Goal: Task Accomplishment & Management: Use online tool/utility

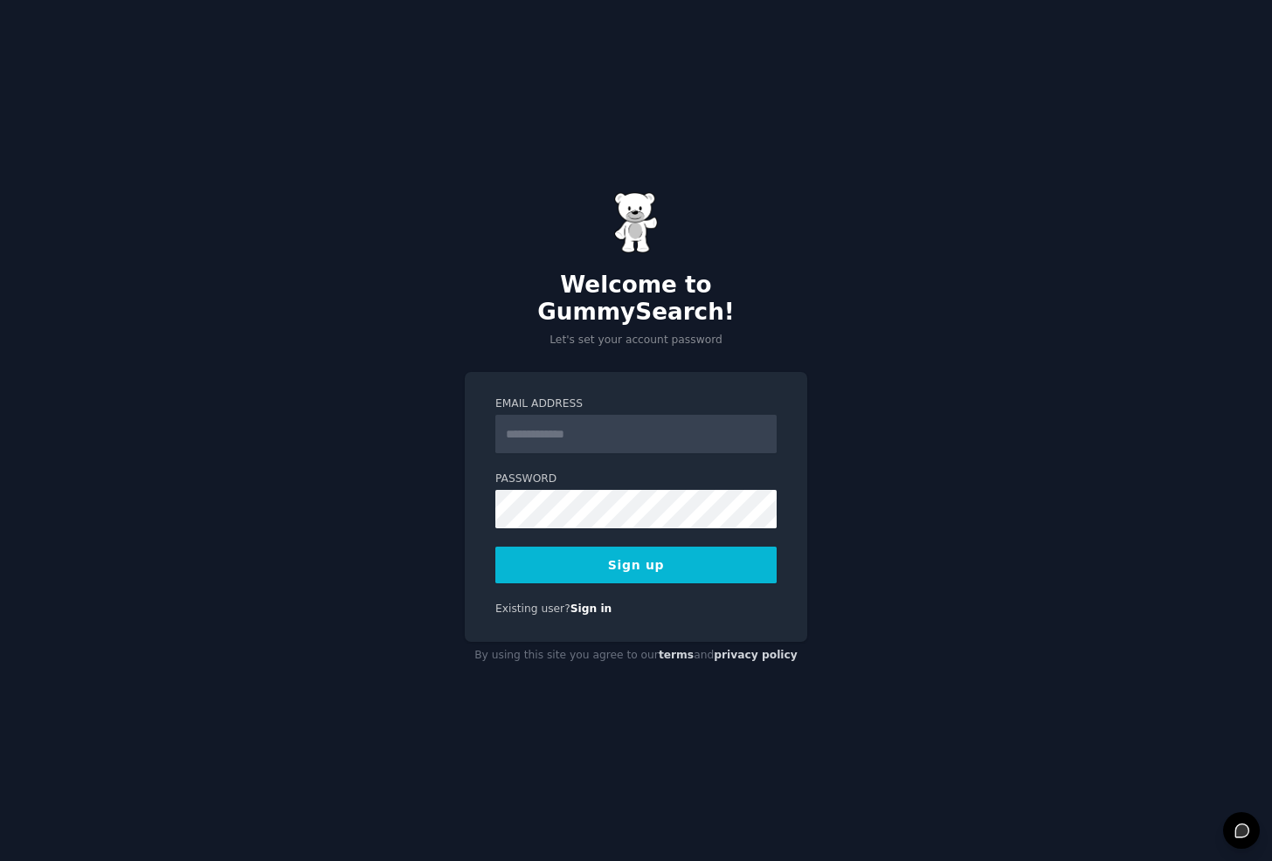
drag, startPoint x: 0, startPoint y: 0, endPoint x: 645, endPoint y: 418, distance: 769.2
click at [645, 418] on input "Email Address" at bounding box center [635, 434] width 281 height 38
type input "**********"
click at [495, 547] on button "Sign up" at bounding box center [635, 565] width 281 height 37
drag, startPoint x: 877, startPoint y: 401, endPoint x: 858, endPoint y: 414, distance: 23.3
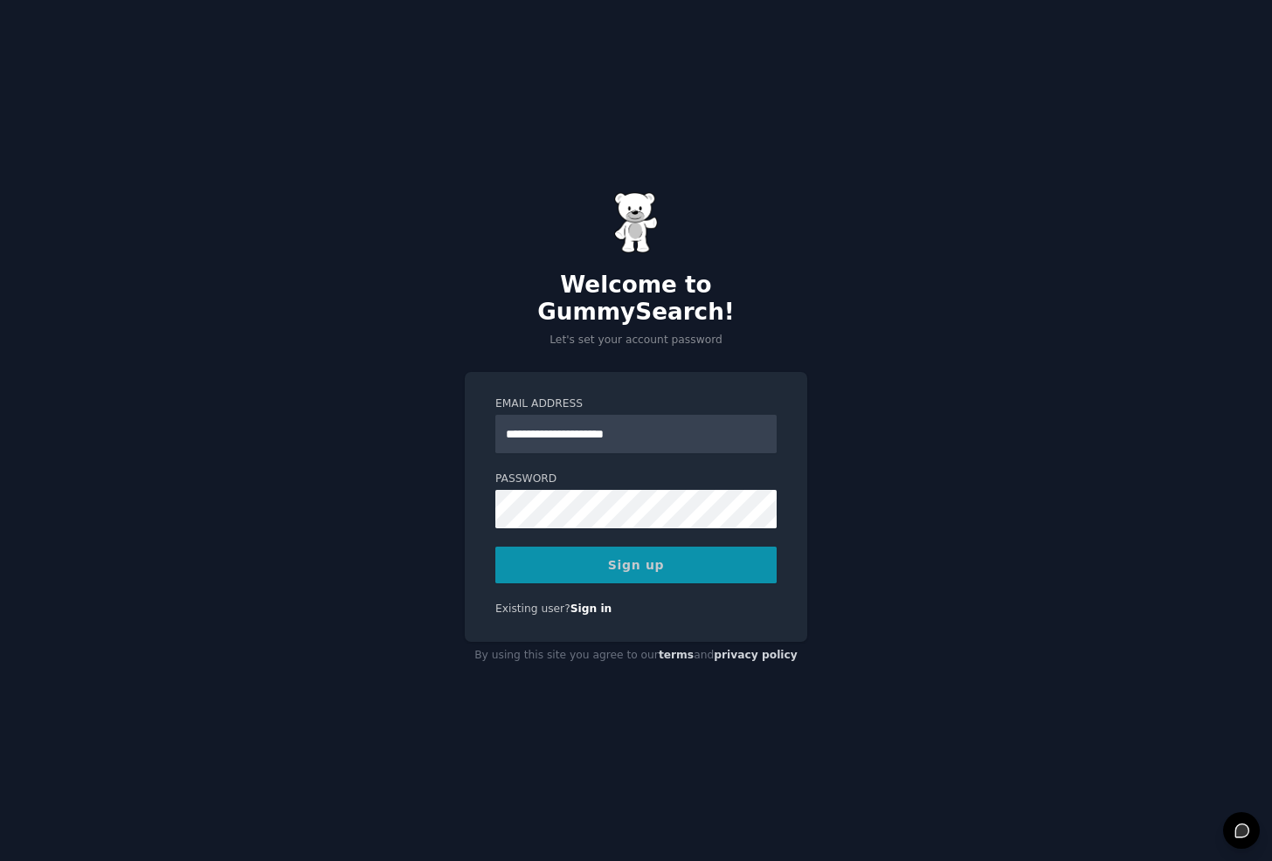
click at [877, 401] on div "**********" at bounding box center [636, 430] width 1272 height 861
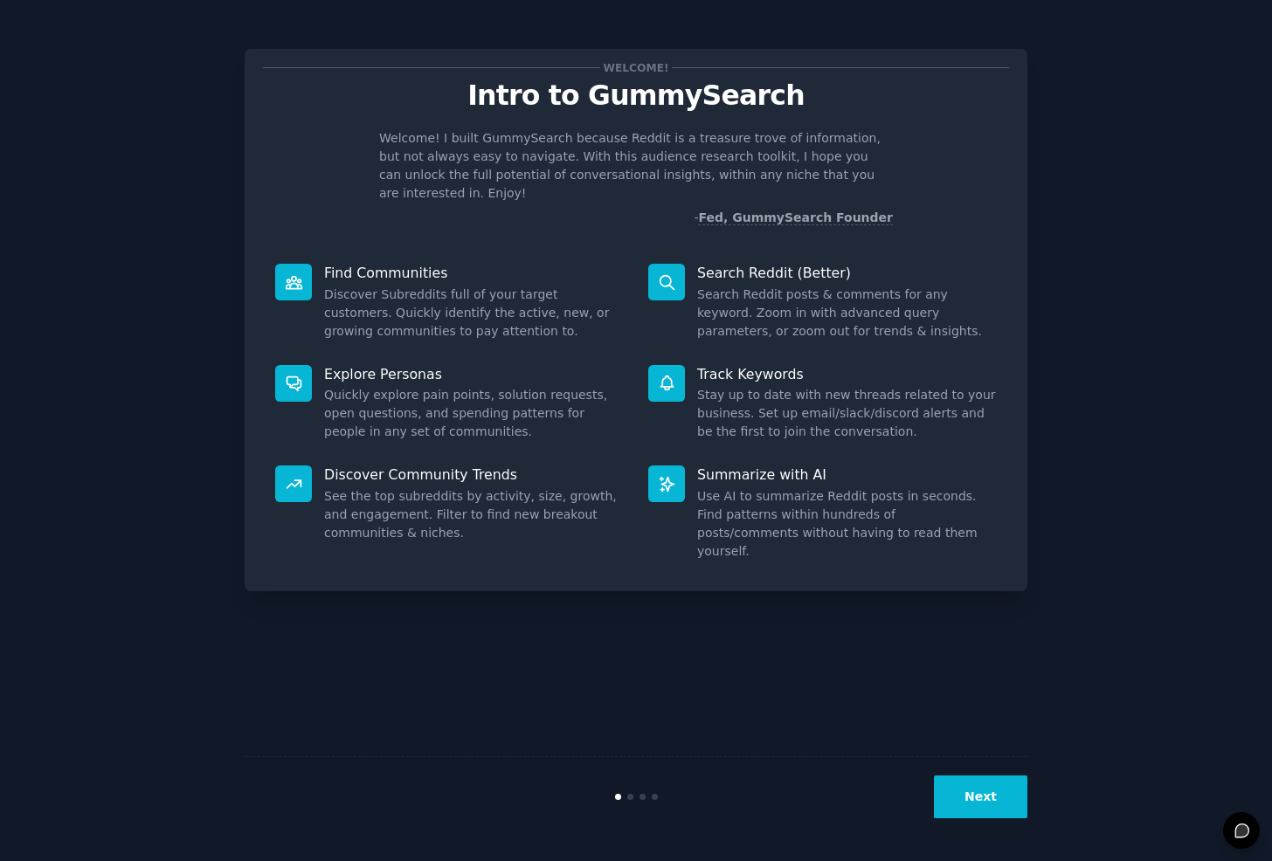
click at [971, 803] on button "Next" at bounding box center [980, 797] width 93 height 43
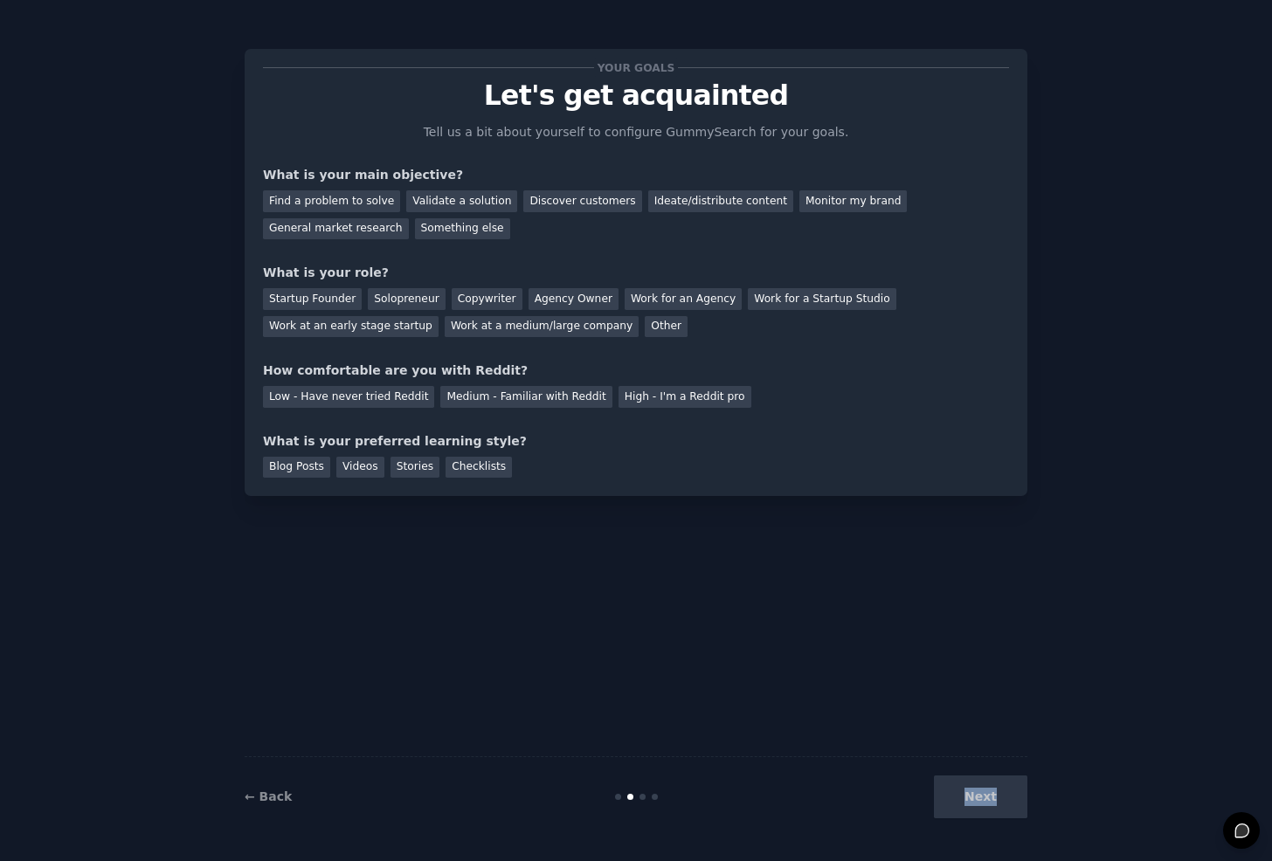
click at [971, 803] on div "Next" at bounding box center [896, 797] width 261 height 43
click at [1004, 797] on div "Next" at bounding box center [896, 797] width 261 height 43
click at [411, 303] on div "Solopreneur" at bounding box center [406, 299] width 77 height 22
click at [428, 210] on div "Validate a solution" at bounding box center [461, 201] width 111 height 22
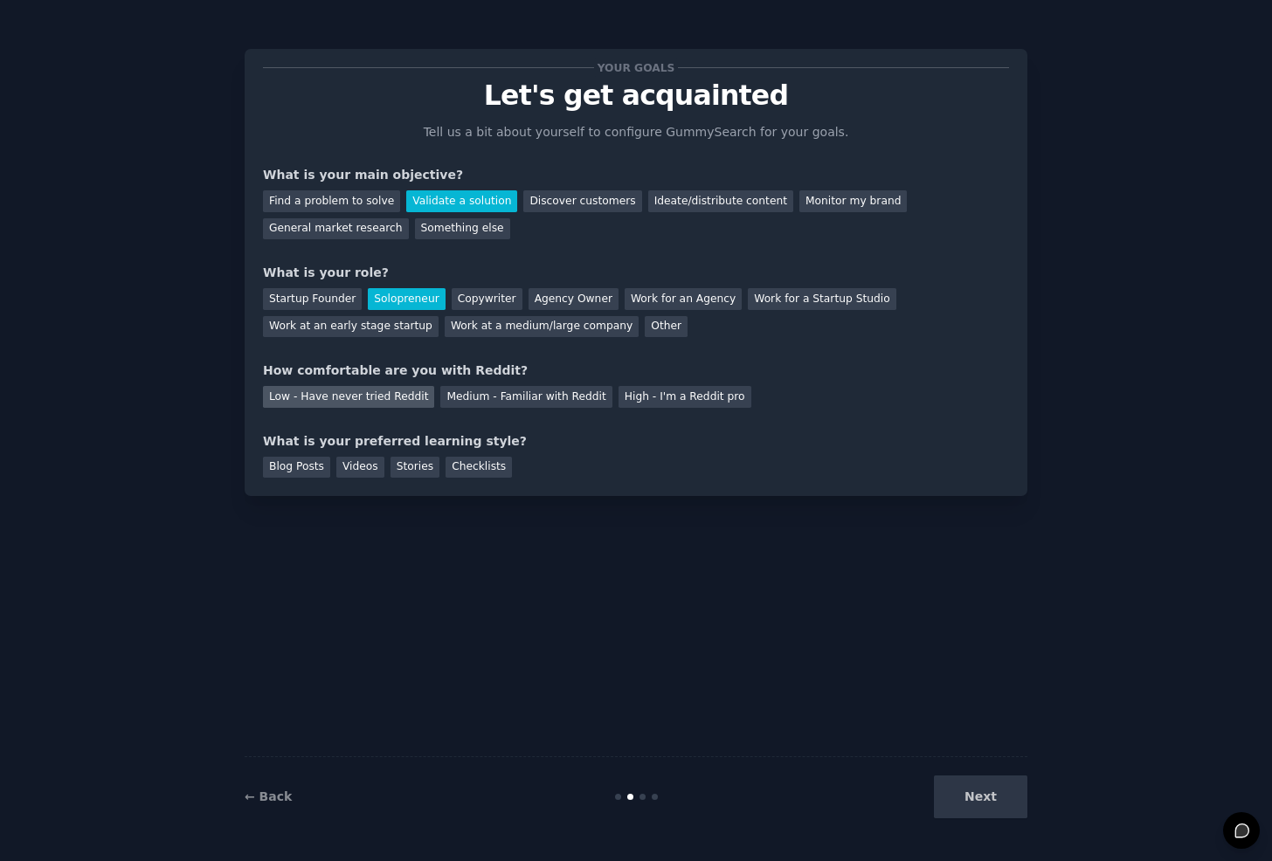
click at [404, 397] on div "Low - Have never tried Reddit" at bounding box center [348, 397] width 171 height 22
click at [393, 473] on div "Stories" at bounding box center [414, 468] width 49 height 22
click at [972, 791] on button "Next" at bounding box center [980, 797] width 93 height 43
click at [972, 791] on div "Next" at bounding box center [896, 797] width 261 height 43
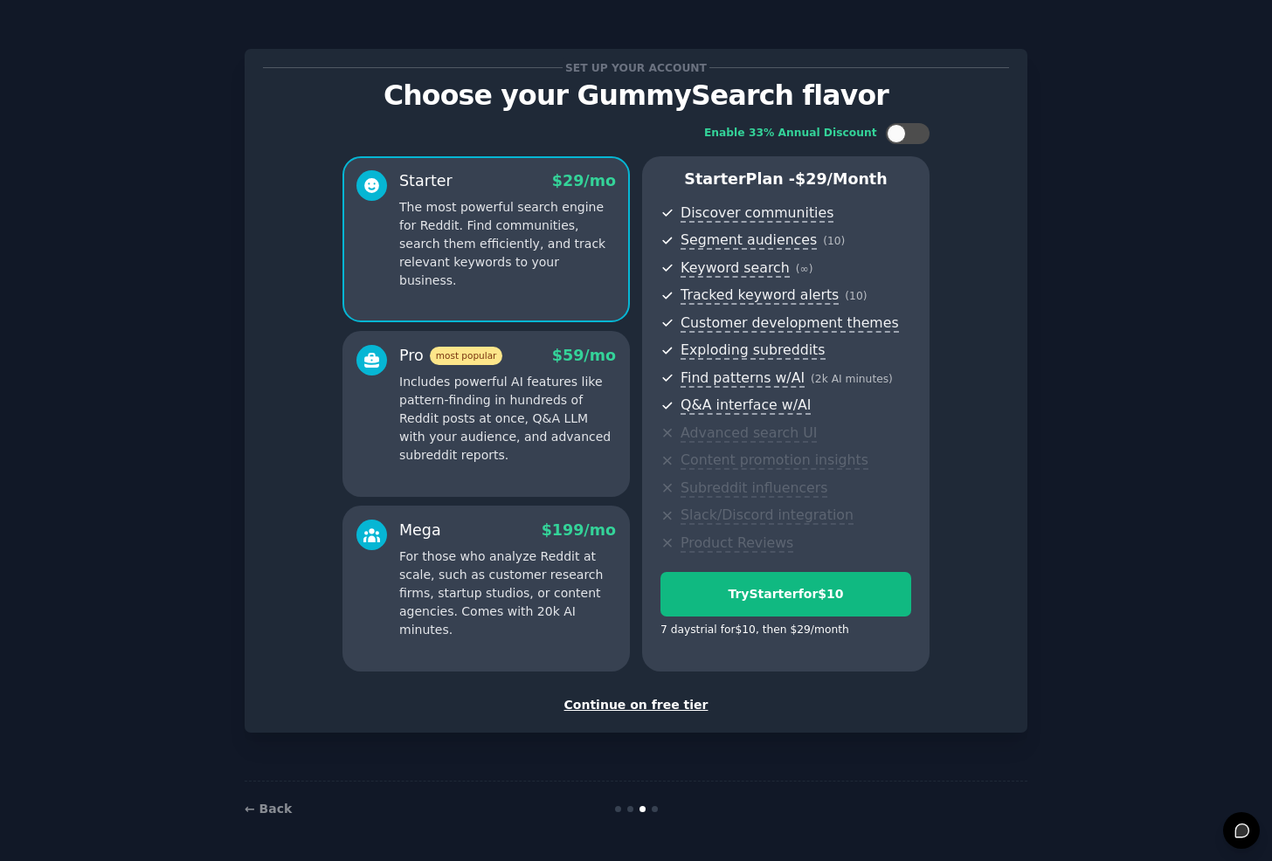
click at [622, 703] on div "Continue on free tier" at bounding box center [636, 705] width 746 height 18
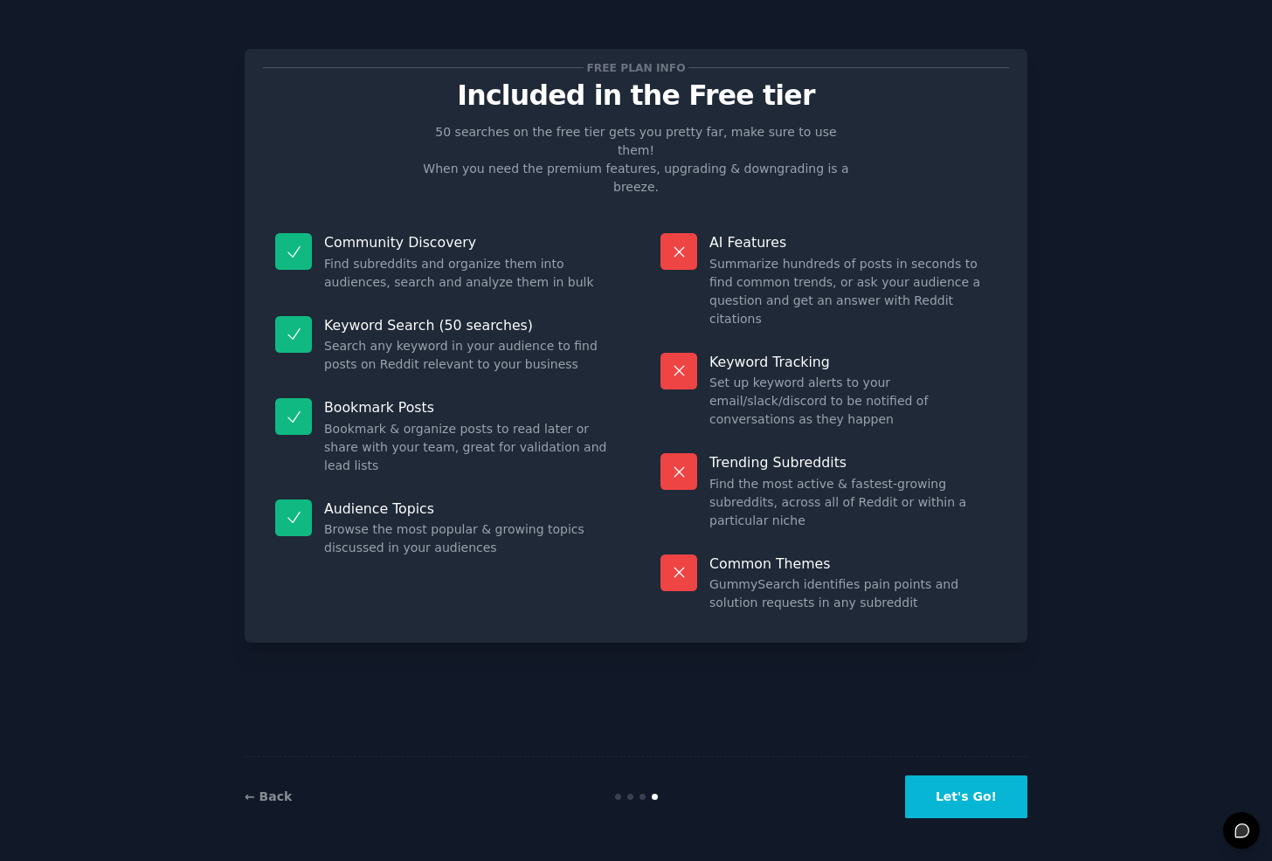
click at [949, 789] on button "Let's Go!" at bounding box center [966, 797] width 122 height 43
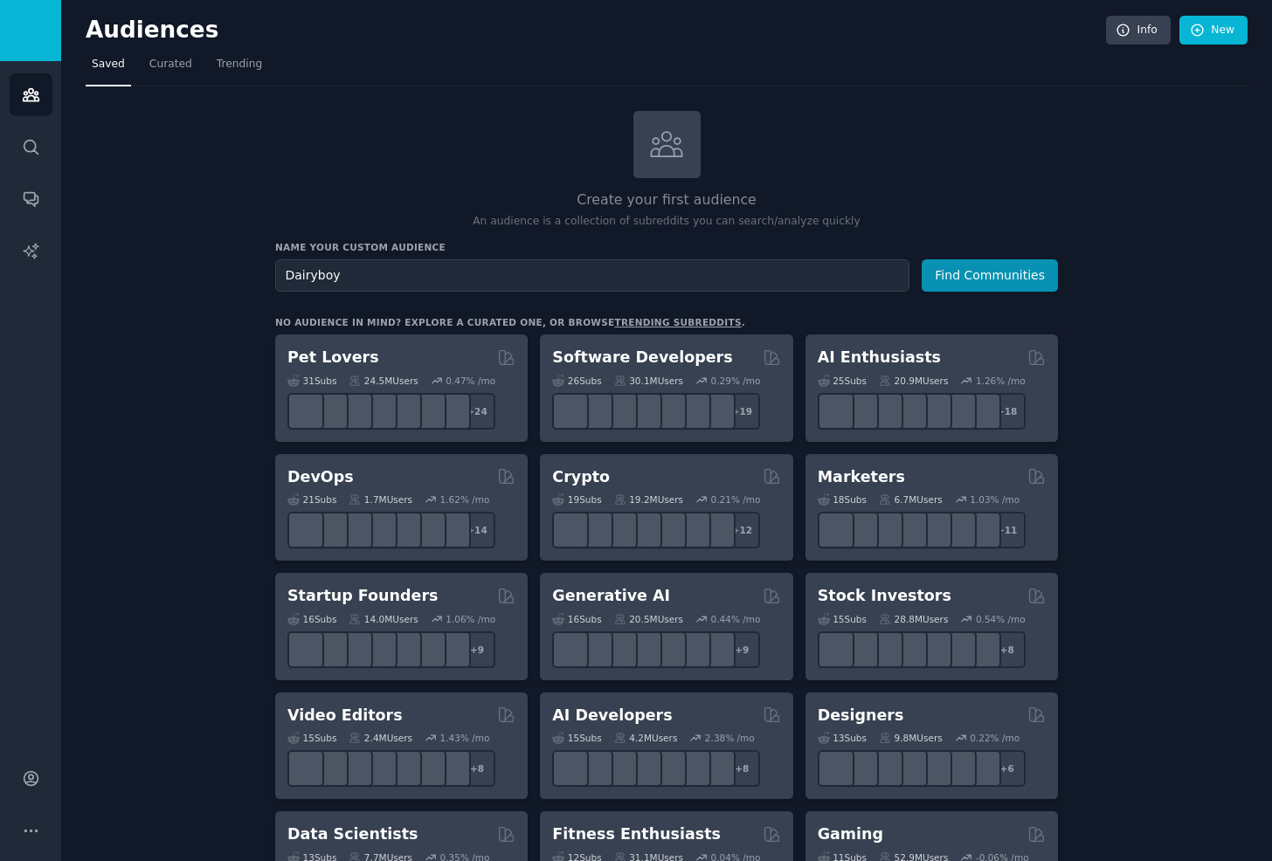
type input "Dairyboy"
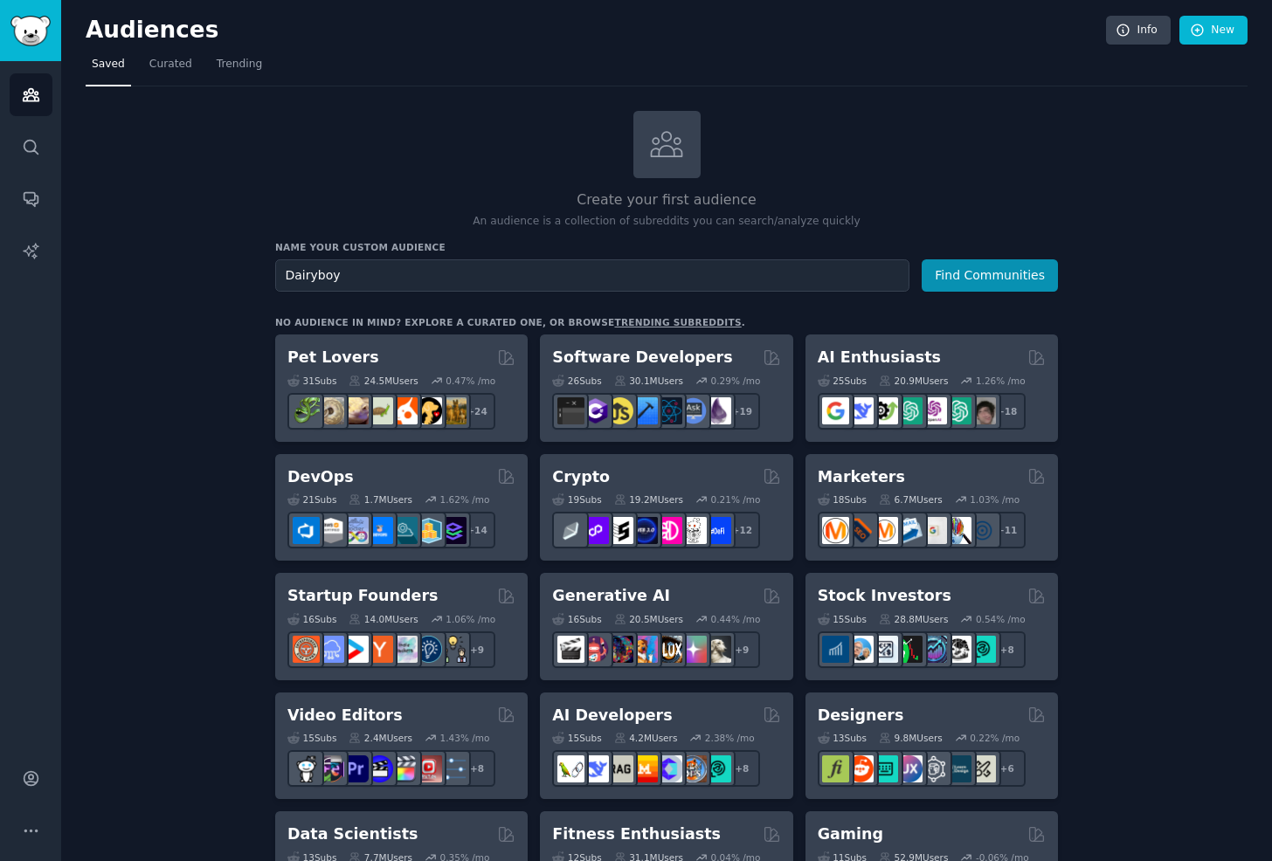
click at [921, 259] on button "Find Communities" at bounding box center [989, 275] width 136 height 32
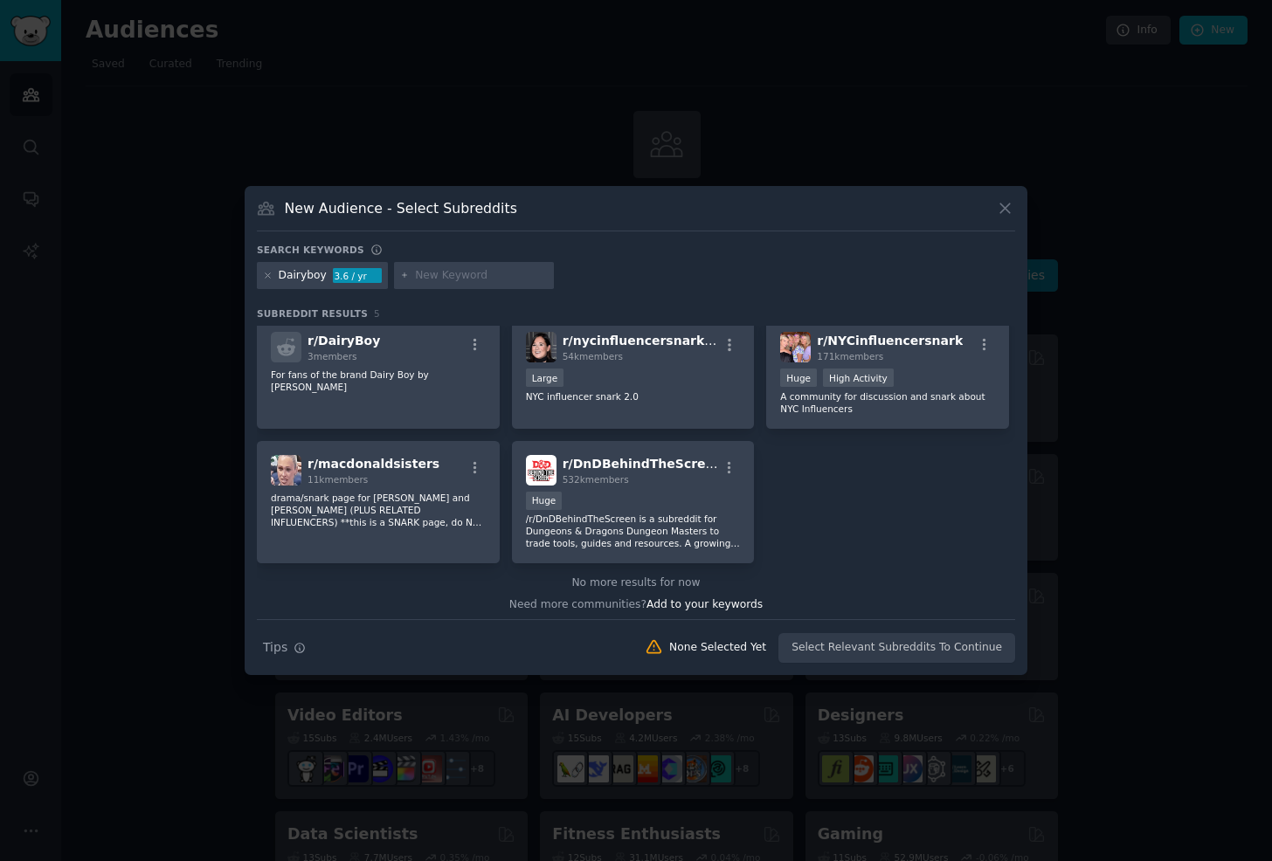
scroll to position [13, 0]
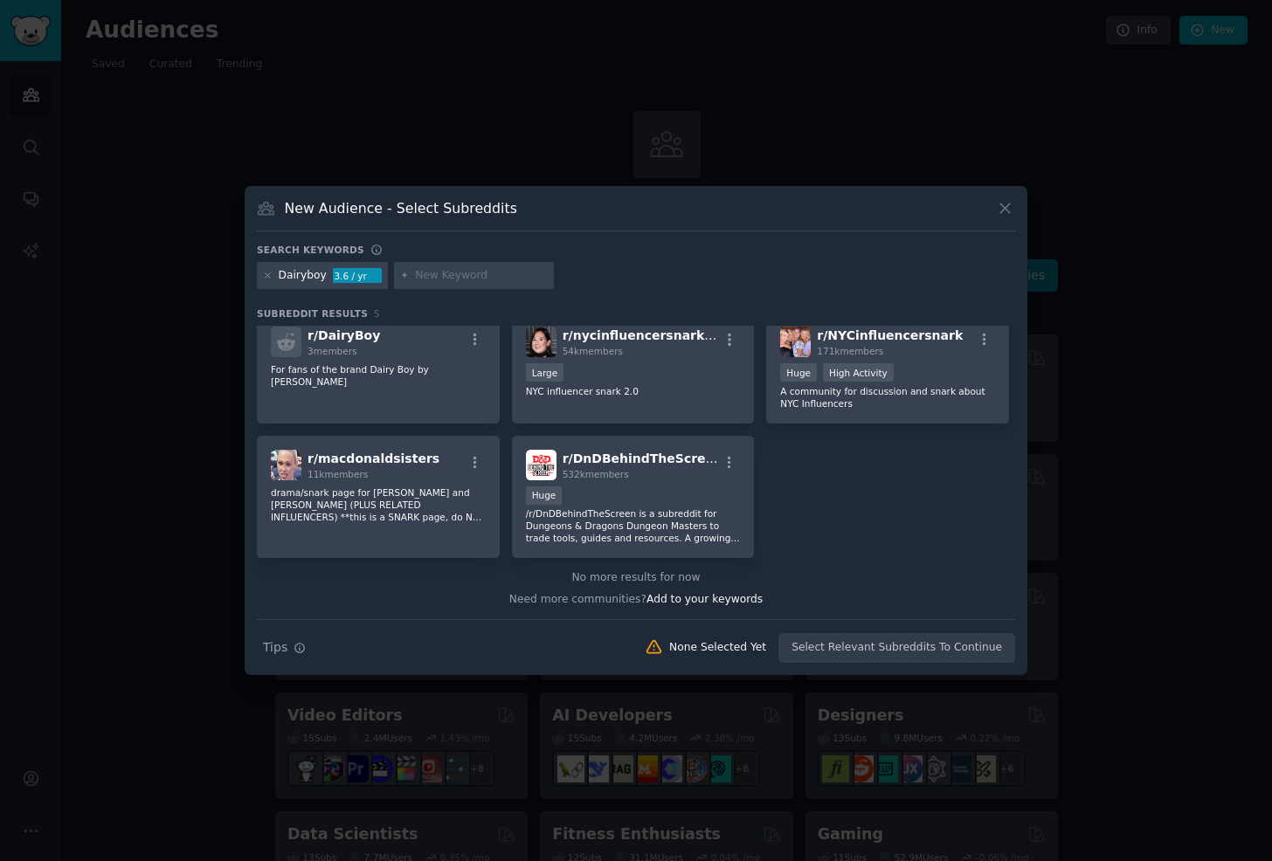
click at [1004, 209] on icon at bounding box center [1005, 209] width 10 height 10
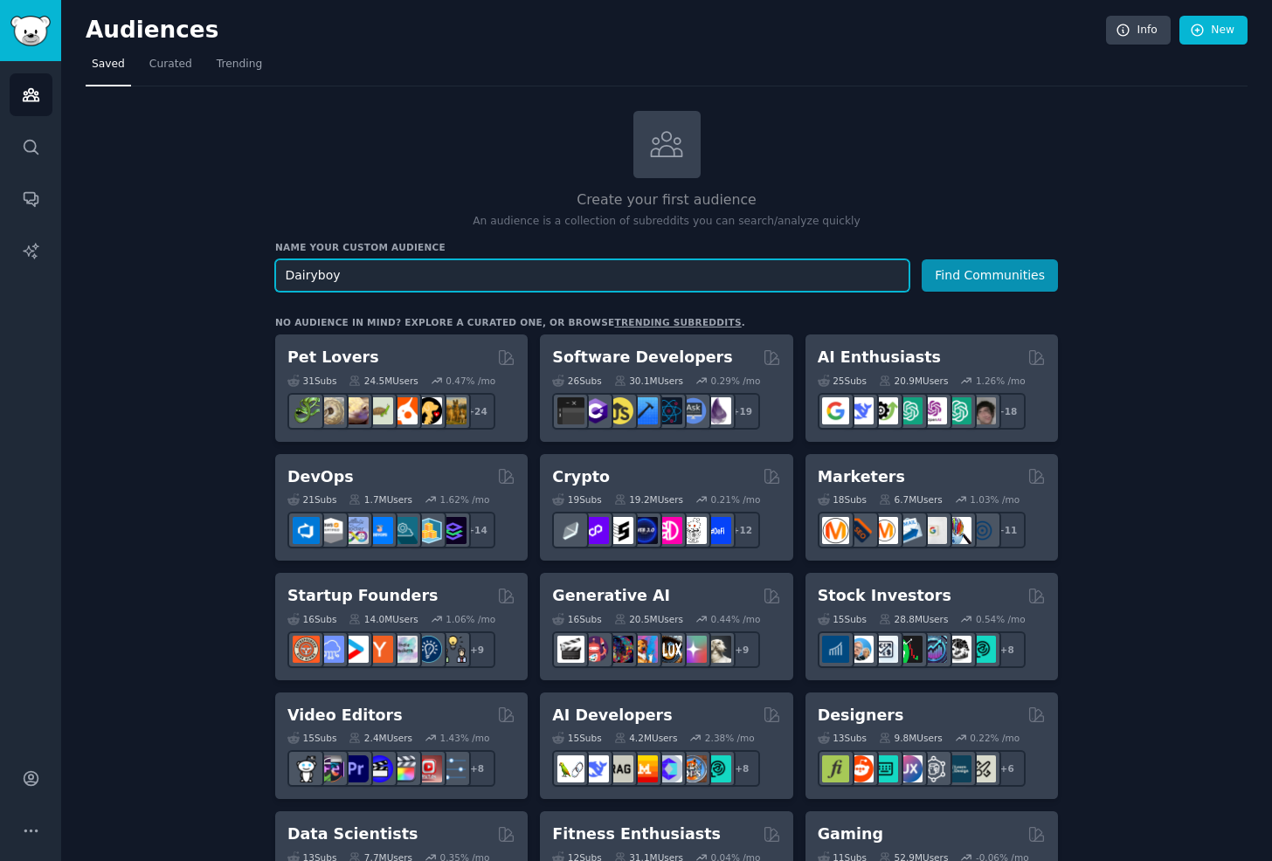
click at [644, 277] on input "Dairyboy" at bounding box center [592, 275] width 634 height 32
type input "onegoldenthread"
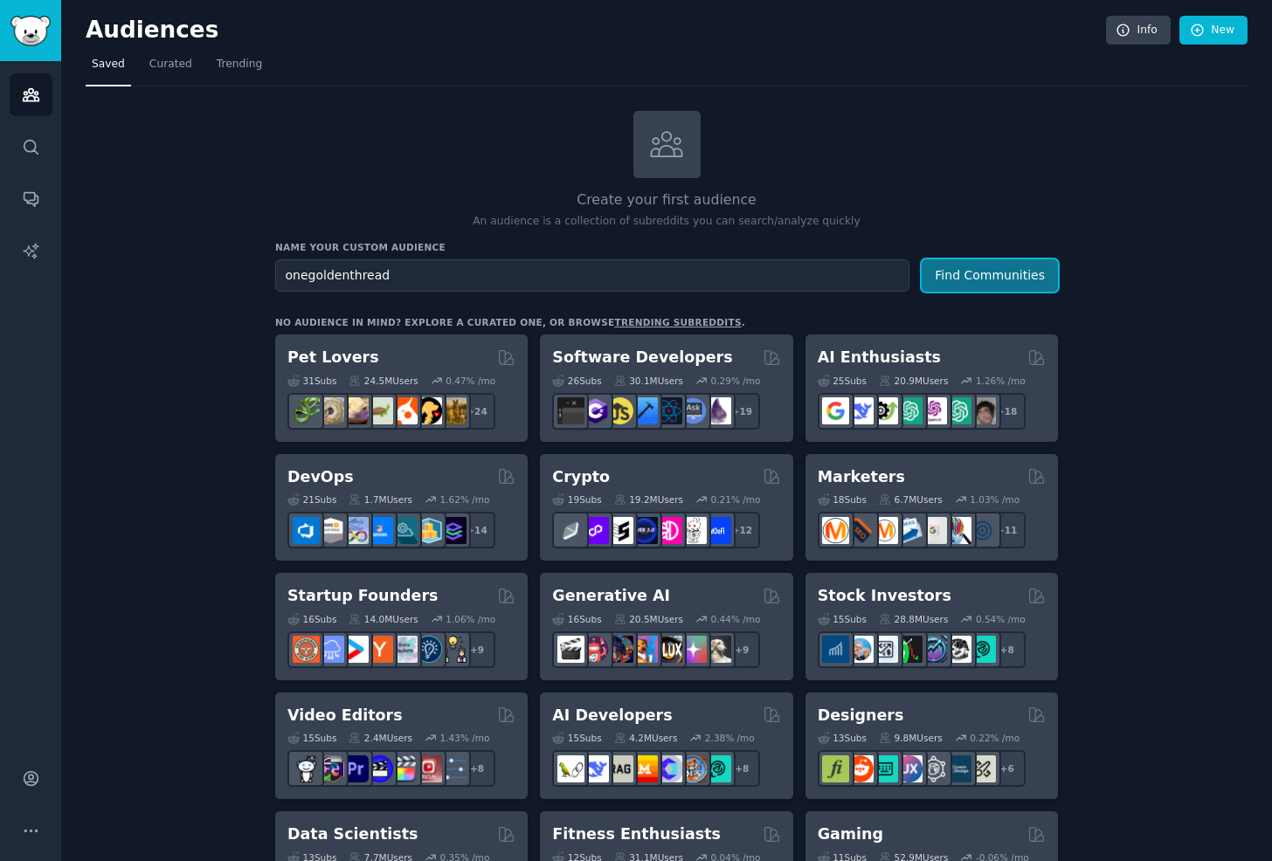
click at [975, 259] on button "Find Communities" at bounding box center [989, 275] width 136 height 32
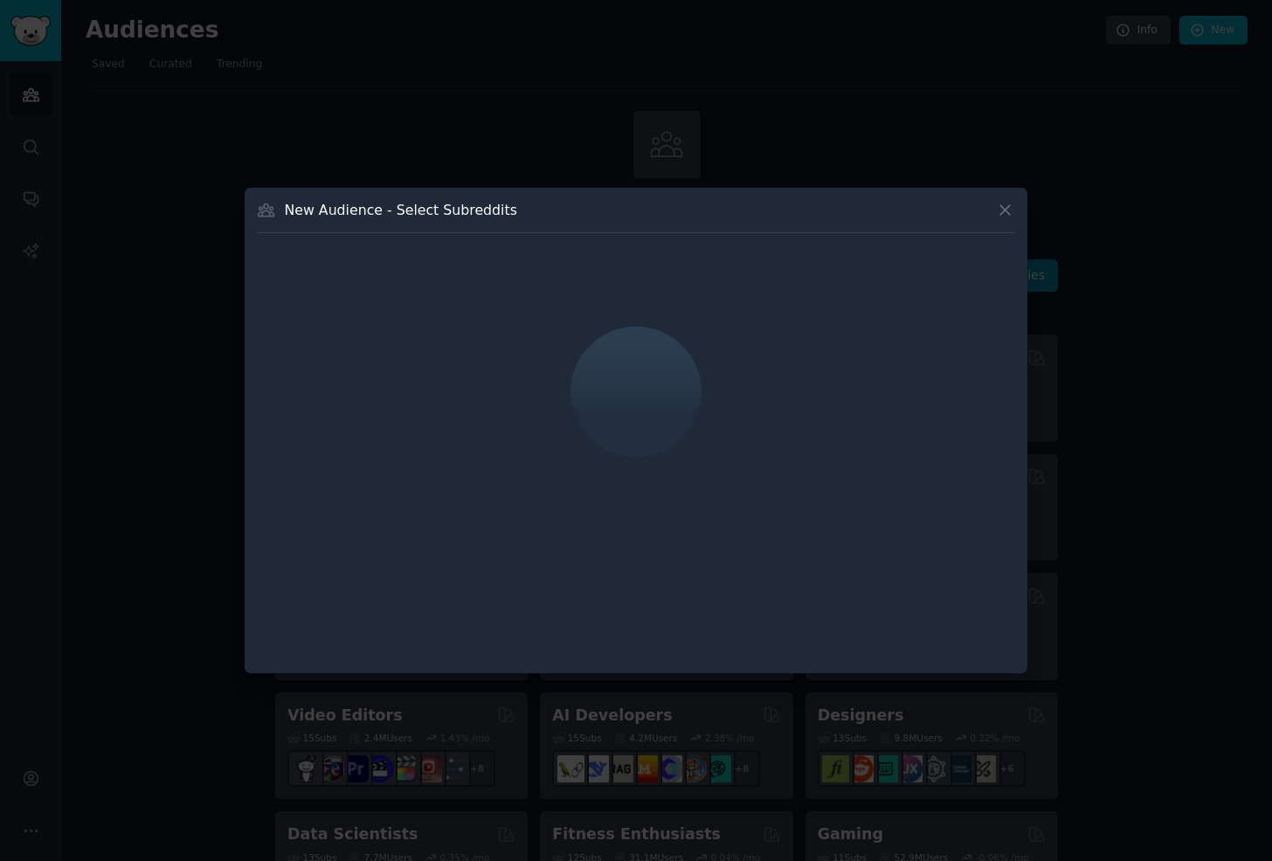
click at [1009, 209] on icon at bounding box center [1005, 210] width 18 height 18
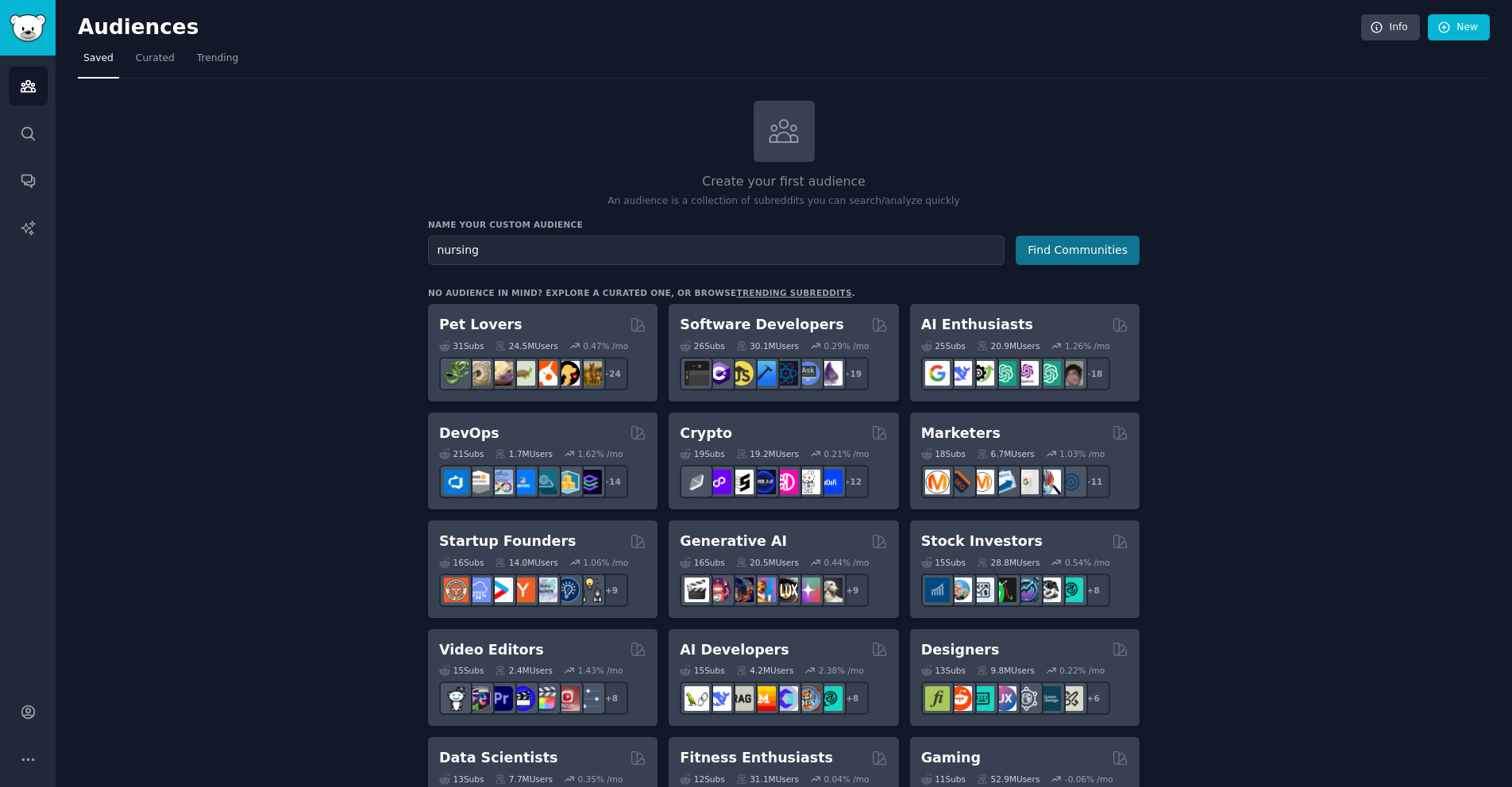
type input "nursing"
click at [1079, 250] on button "Find Communities" at bounding box center [1077, 250] width 124 height 29
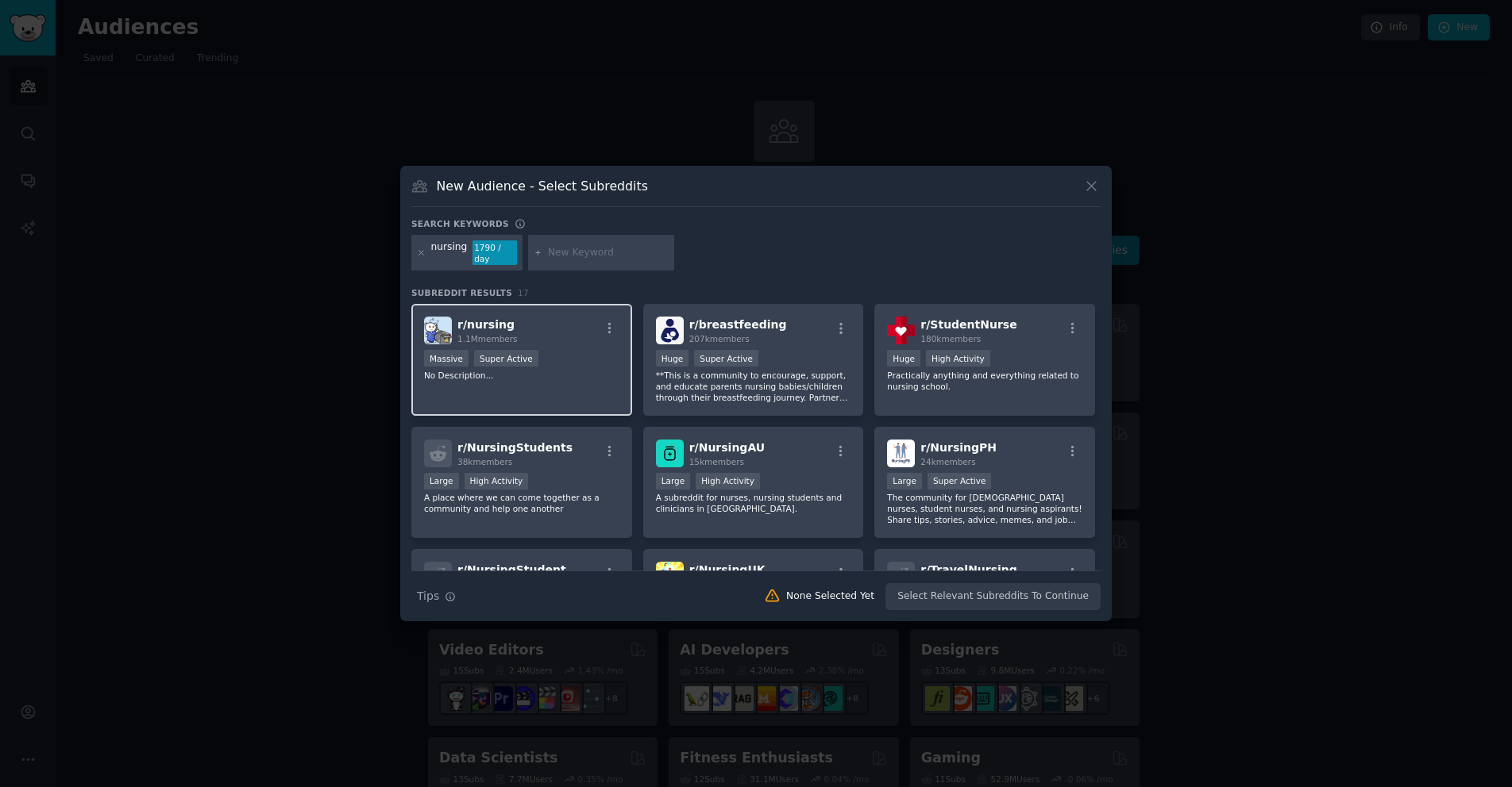
click at [541, 353] on div ">= 95th percentile for submissions / day Massive Super Active" at bounding box center [521, 360] width 195 height 20
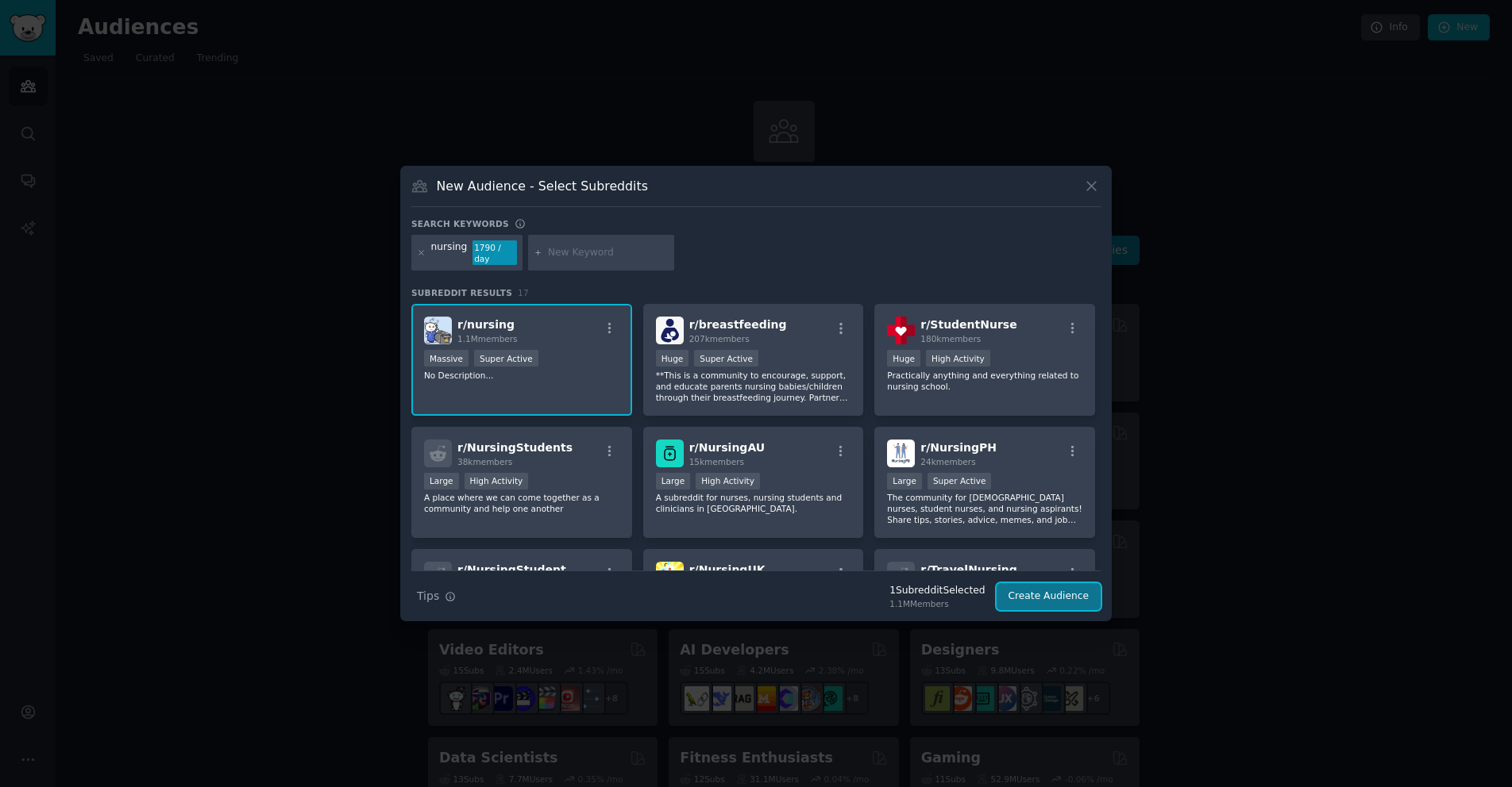
click at [1052, 588] on button "Create Audience" at bounding box center [1048, 597] width 105 height 27
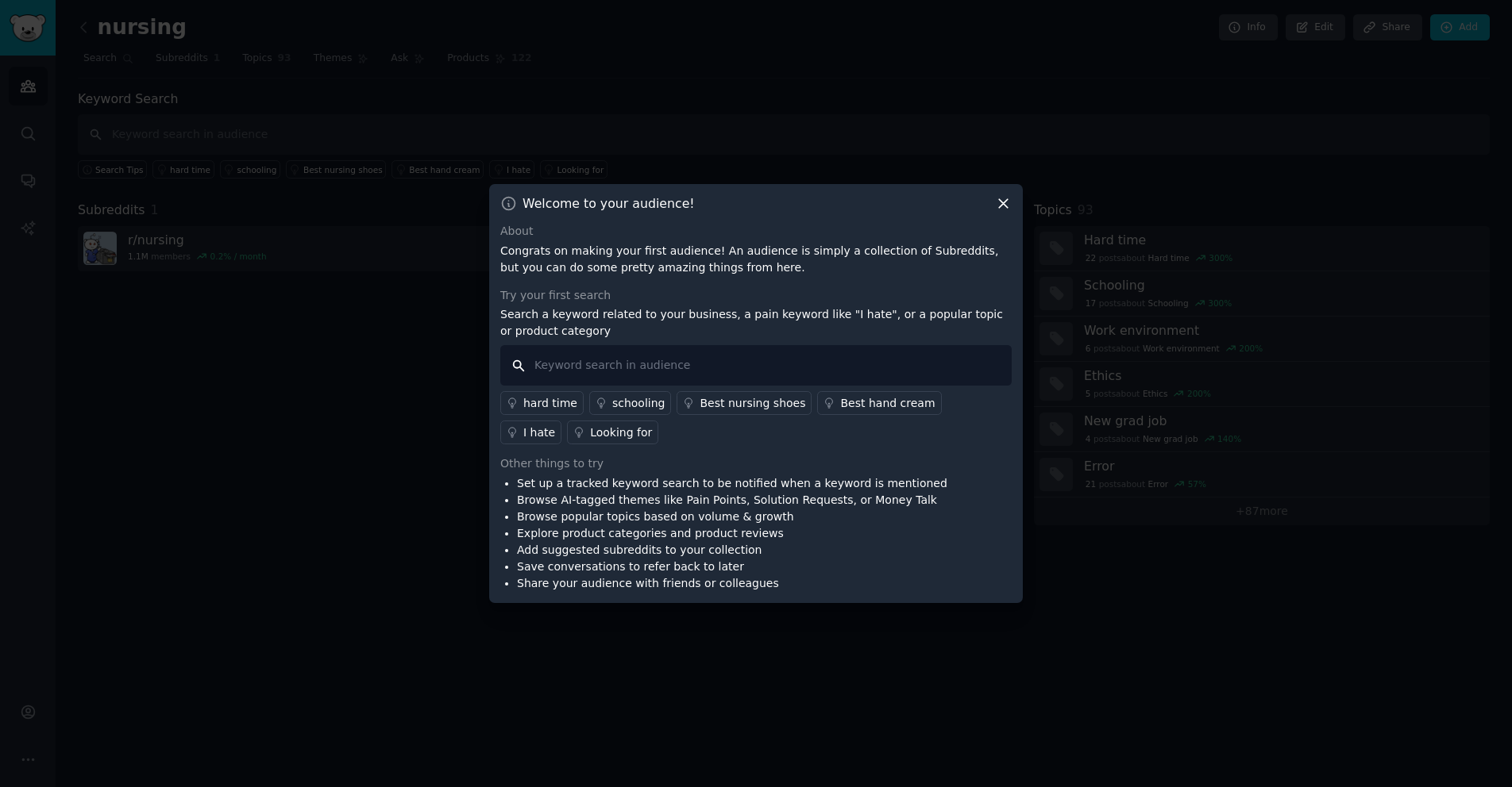
click at [726, 375] on input "text" at bounding box center [756, 365] width 511 height 41
paste input "Figs scrubs pockets problem"
type input "Figs scrubs"
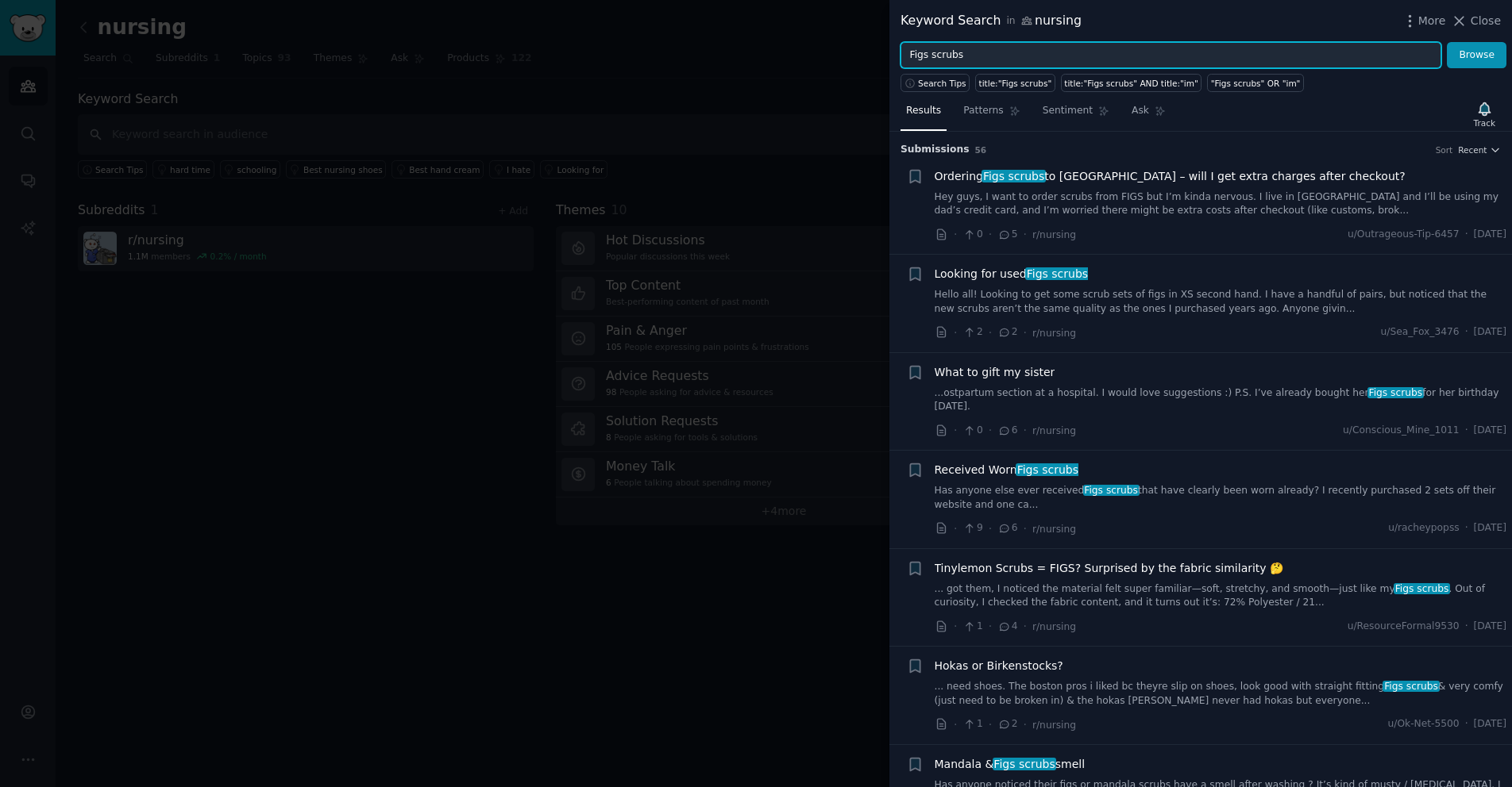
click at [1002, 55] on input "Figs scrubs" at bounding box center [1170, 55] width 541 height 27
click at [1447, 42] on button "Browse" at bounding box center [1477, 55] width 60 height 27
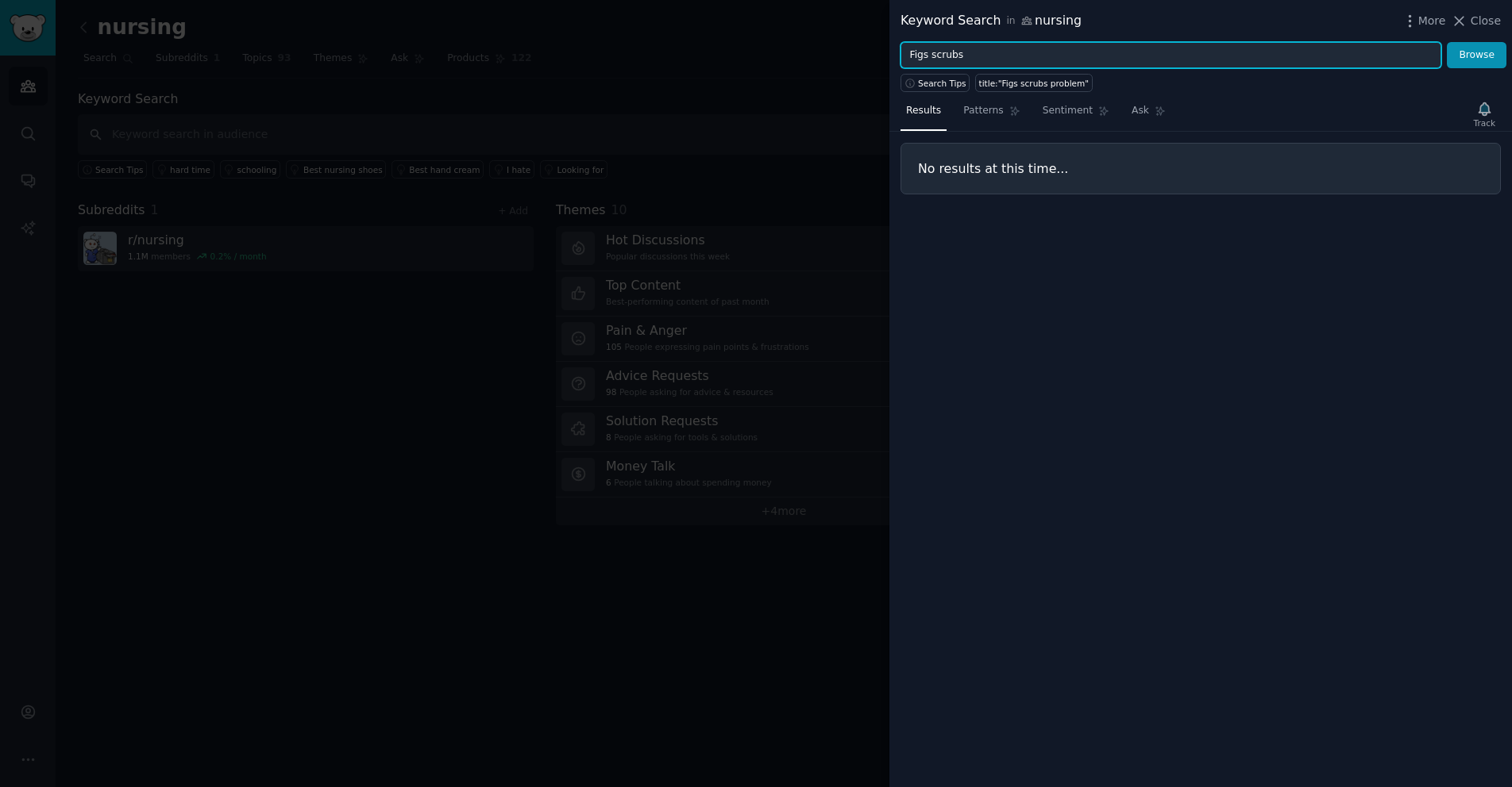
type input "Figs scrubs"
click at [1447, 42] on button "Browse" at bounding box center [1477, 55] width 60 height 27
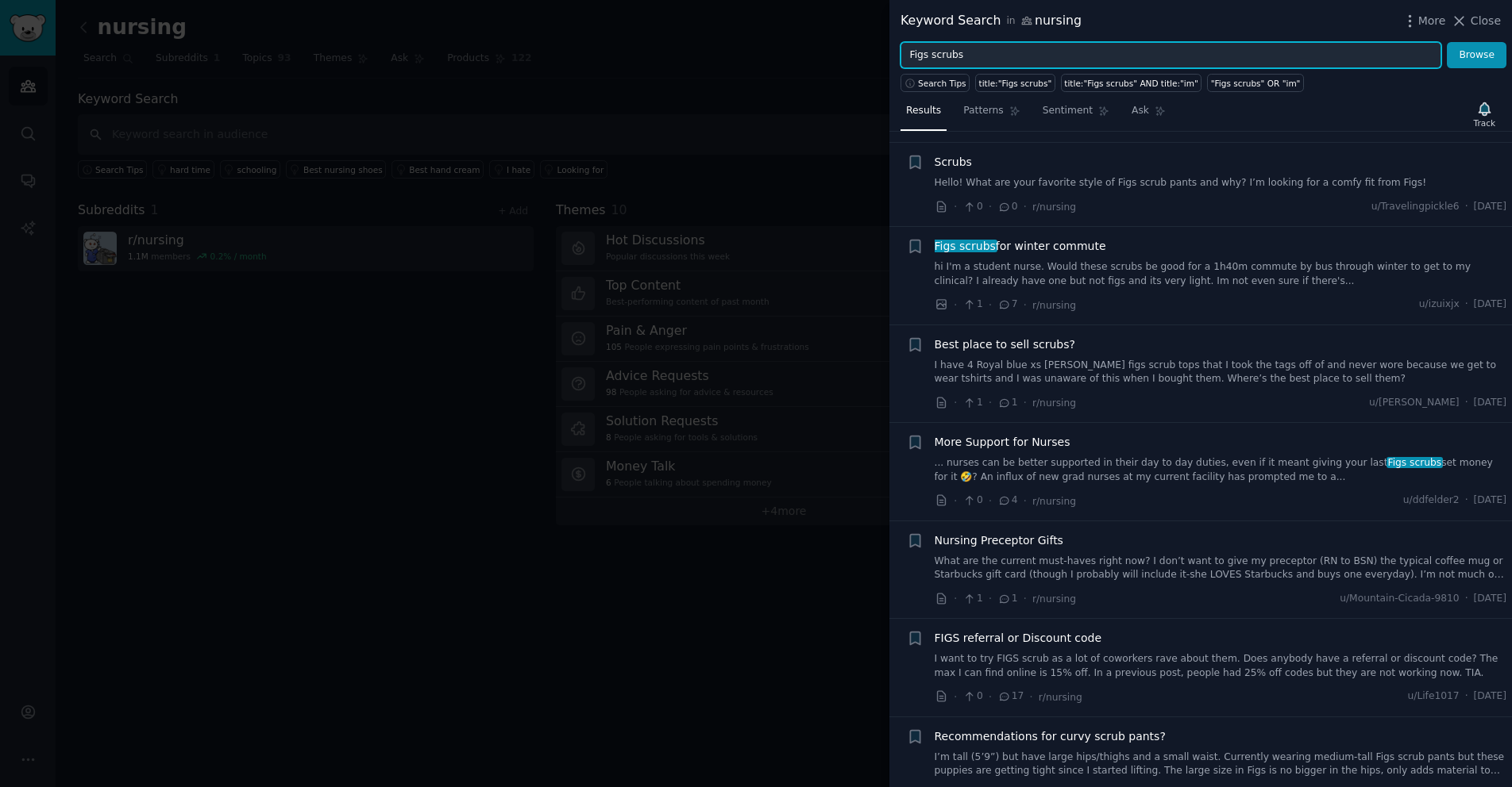
scroll to position [702, 0]
